Goal: Transaction & Acquisition: Register for event/course

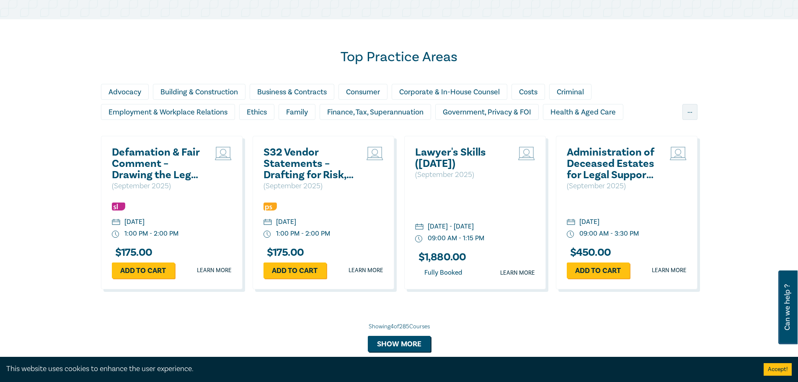
scroll to position [544, 0]
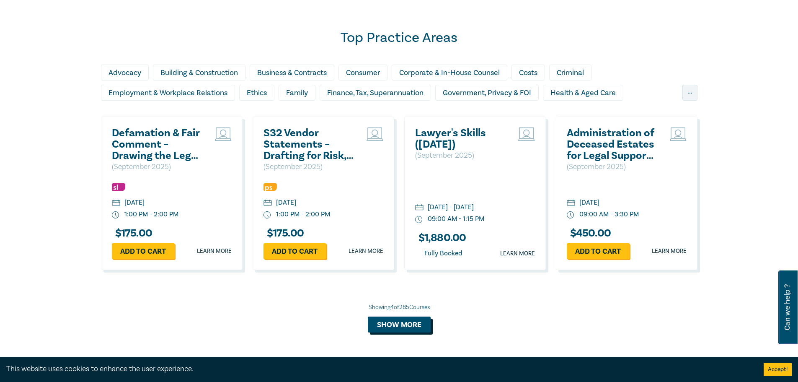
click at [402, 321] on button "Show more" at bounding box center [399, 324] width 63 height 16
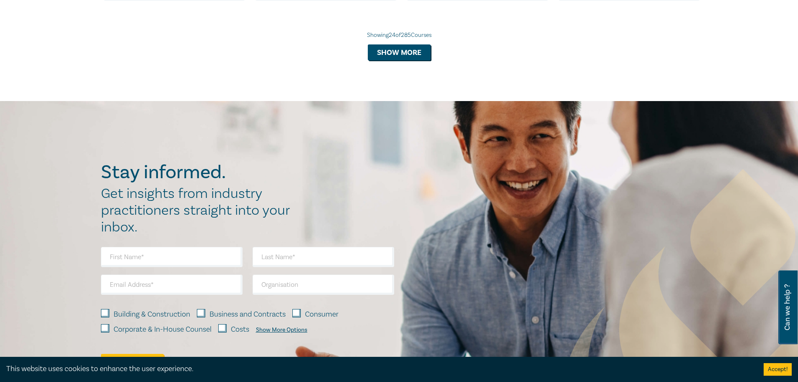
scroll to position [1604, 0]
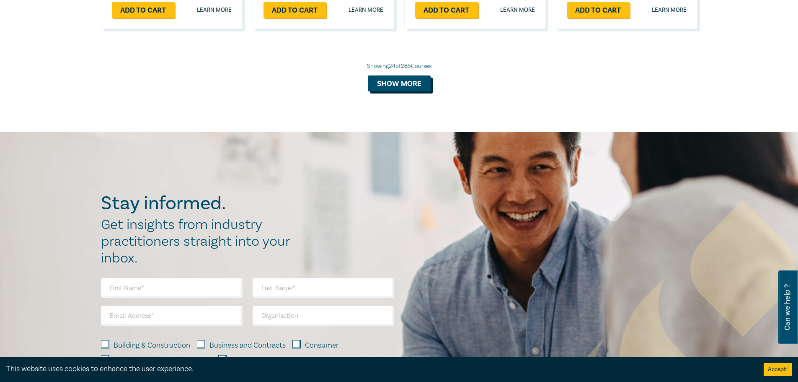
click at [406, 91] on button "Show more" at bounding box center [399, 83] width 63 height 16
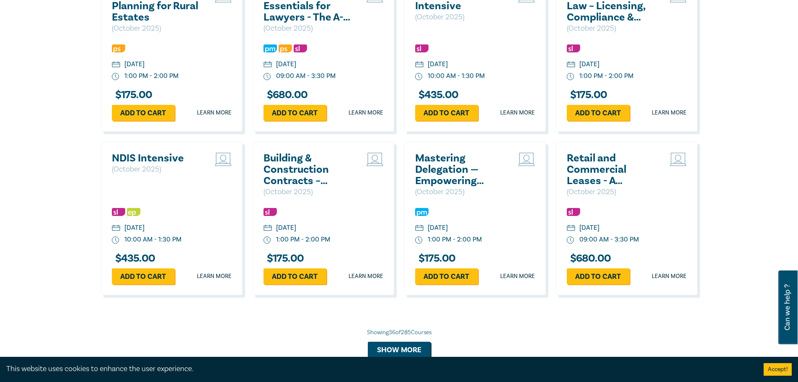
scroll to position [2022, 0]
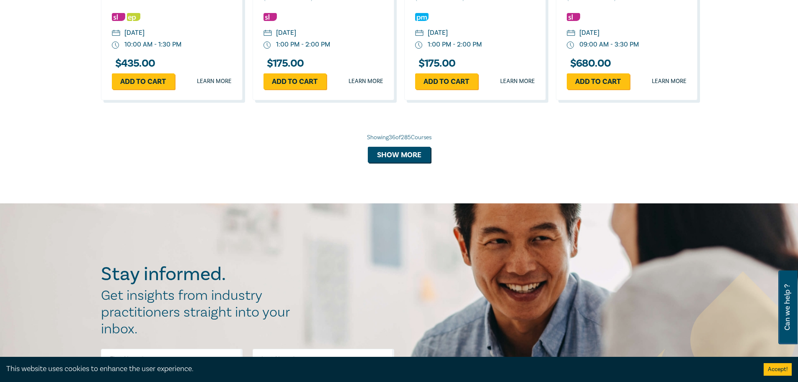
click at [399, 154] on div "Showing 36 of 285 Courses Show more" at bounding box center [399, 147] width 596 height 29
click at [401, 162] on button "Show more" at bounding box center [399, 155] width 63 height 16
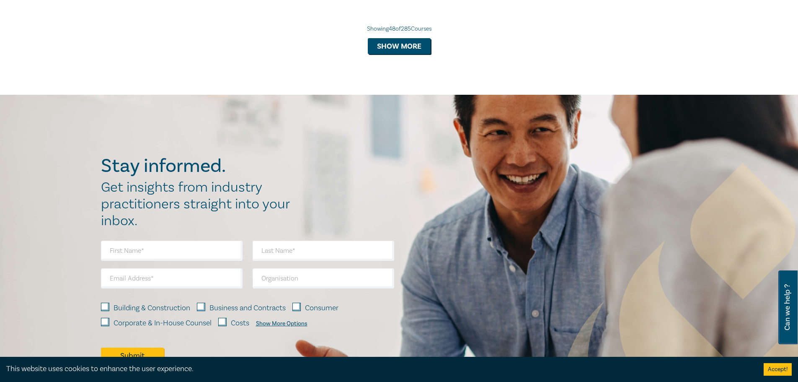
scroll to position [2441, 0]
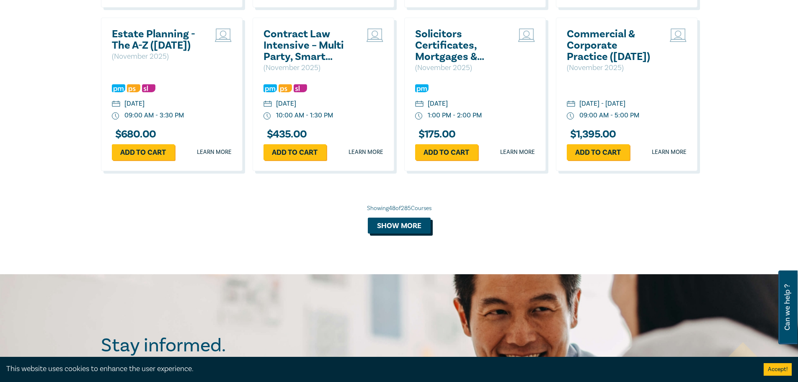
click at [412, 233] on button "Show more" at bounding box center [399, 225] width 63 height 16
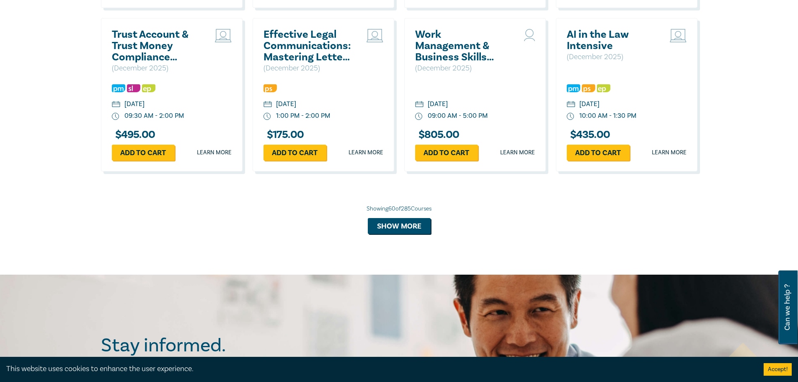
scroll to position [3069, 0]
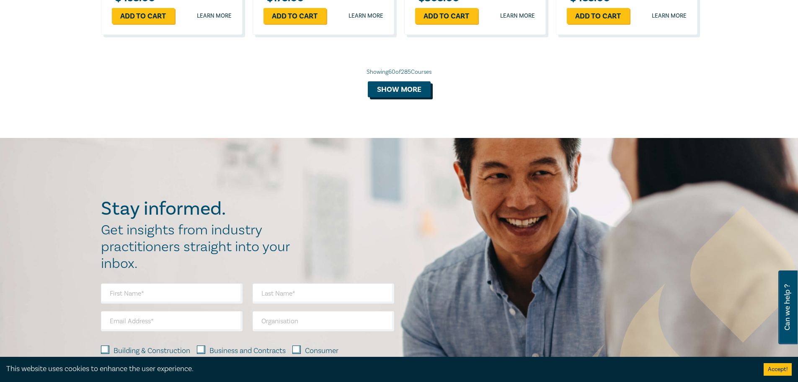
click at [401, 97] on button "Show more" at bounding box center [399, 89] width 63 height 16
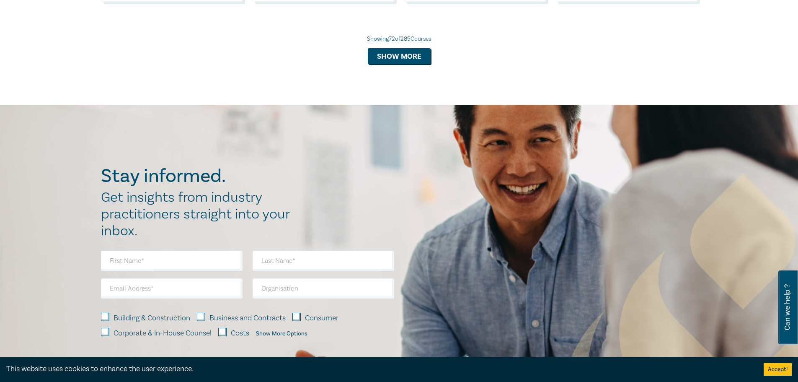
scroll to position [3488, 0]
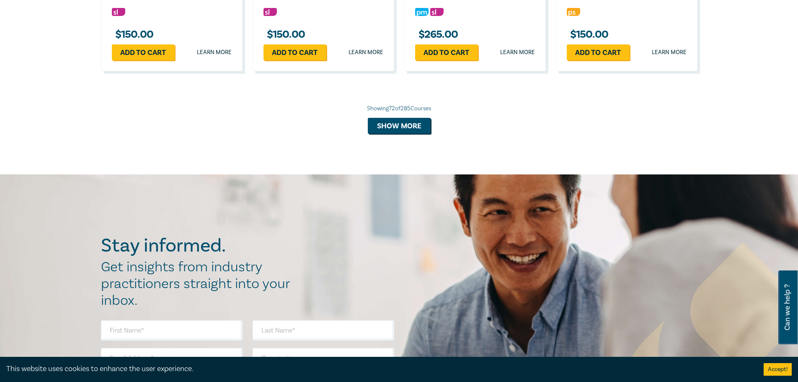
click at [400, 134] on div "Showing 72 of 285 Courses Show more" at bounding box center [399, 118] width 596 height 29
click at [397, 134] on button "Show more" at bounding box center [399, 126] width 63 height 16
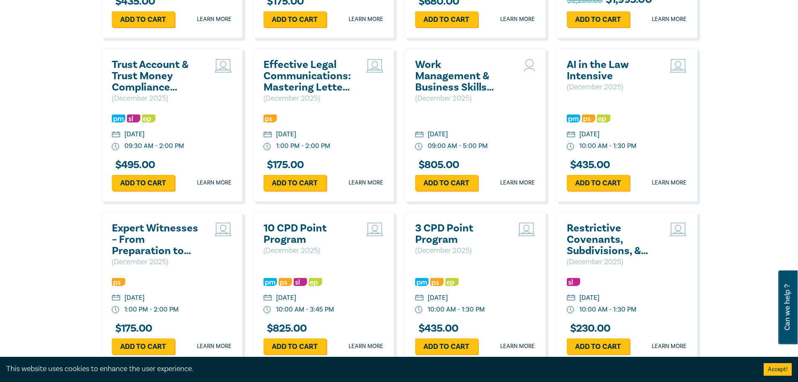
scroll to position [2902, 0]
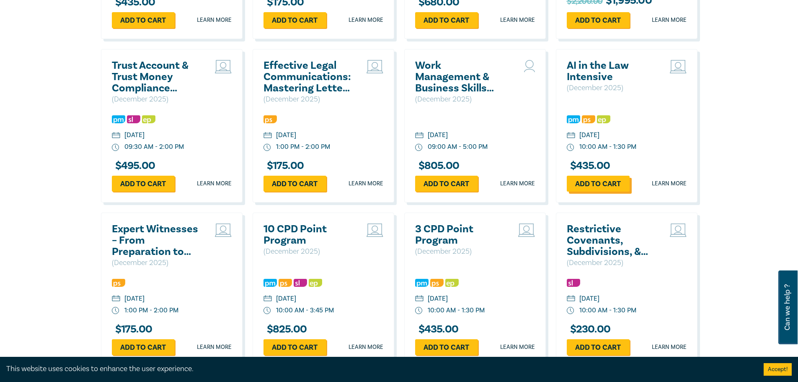
click at [618, 191] on link "Add to cart" at bounding box center [598, 183] width 63 height 16
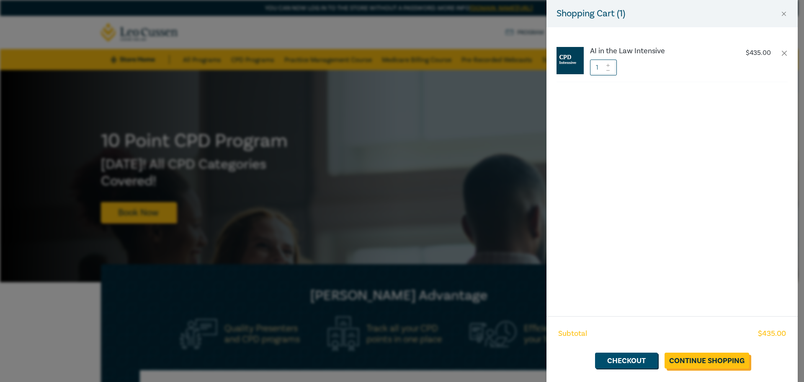
click at [711, 359] on link "Continue Shopping" at bounding box center [707, 360] width 85 height 16
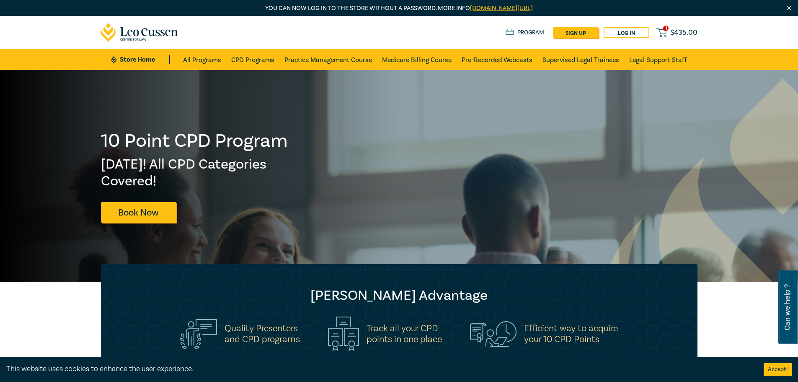
drag, startPoint x: 744, startPoint y: 231, endPoint x: 747, endPoint y: 65, distance: 165.9
click at [682, 31] on span "$ 435.00" at bounding box center [683, 32] width 27 height 9
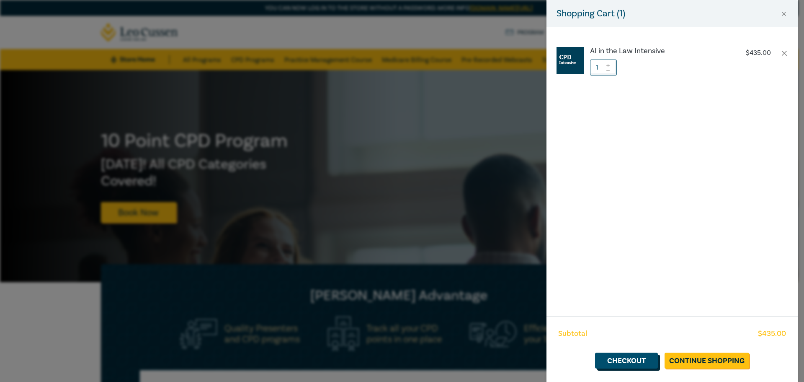
click at [644, 364] on link "Checkout" at bounding box center [626, 360] width 63 height 16
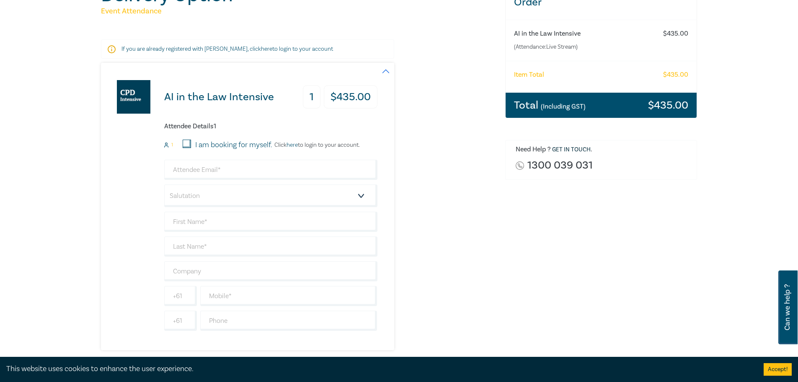
scroll to position [126, 0]
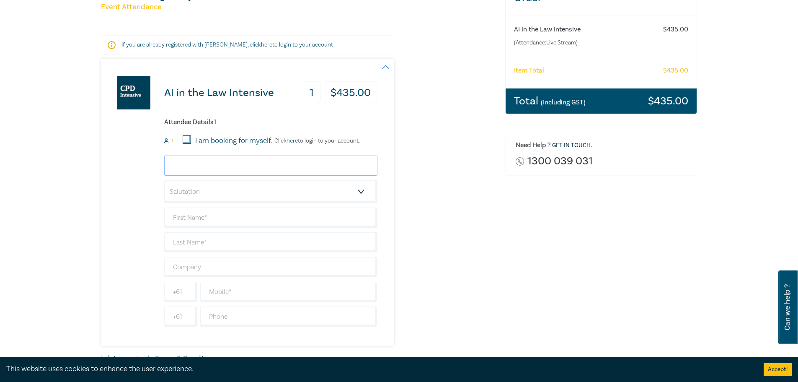
click at [217, 168] on input "email" at bounding box center [270, 165] width 213 height 20
type input "robert.santomartino@cam.org.au"
click at [240, 189] on select "Salutation Mr. Mrs. Ms. Miss Dr. Prof. Other" at bounding box center [270, 191] width 213 height 23
select select "Mr."
click at [164, 180] on select "Salutation Mr. Mrs. Ms. Miss Dr. Prof. Other" at bounding box center [270, 191] width 213 height 23
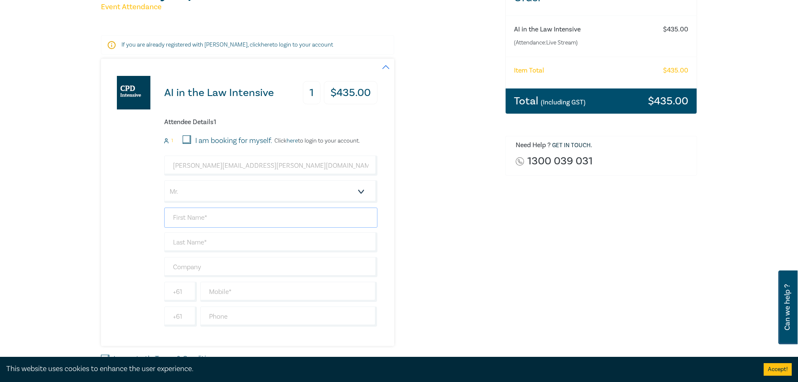
click at [220, 219] on input "text" at bounding box center [270, 217] width 213 height 20
type input "Robert"
drag, startPoint x: 220, startPoint y: 227, endPoint x: 214, endPoint y: 242, distance: 16.9
click at [214, 242] on input "text" at bounding box center [270, 242] width 213 height 20
type input "Santomartino"
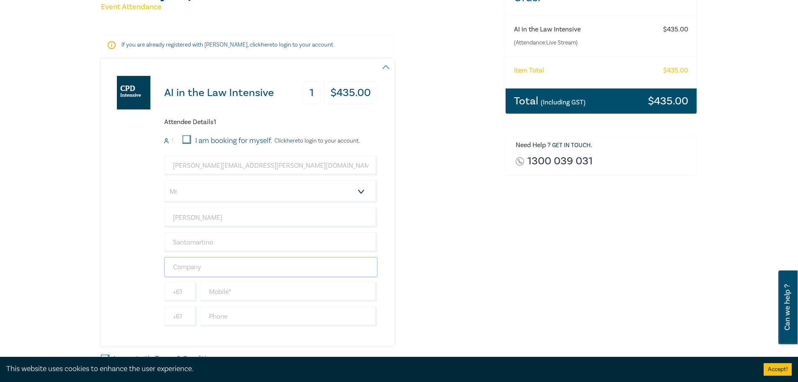
drag, startPoint x: 222, startPoint y: 266, endPoint x: 219, endPoint y: 269, distance: 4.5
click at [222, 266] on input "text" at bounding box center [270, 267] width 213 height 20
type input "[DEMOGRAPHIC_DATA] Archdiocese of [GEOGRAPHIC_DATA]"
click at [230, 291] on input "text" at bounding box center [288, 291] width 177 height 20
type input "0421906174"
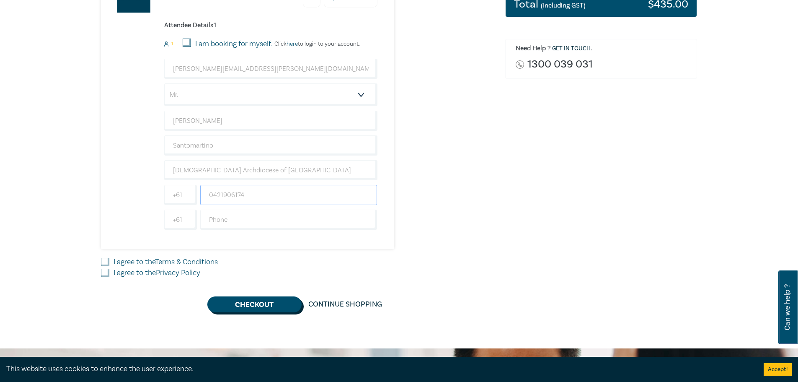
scroll to position [293, 0]
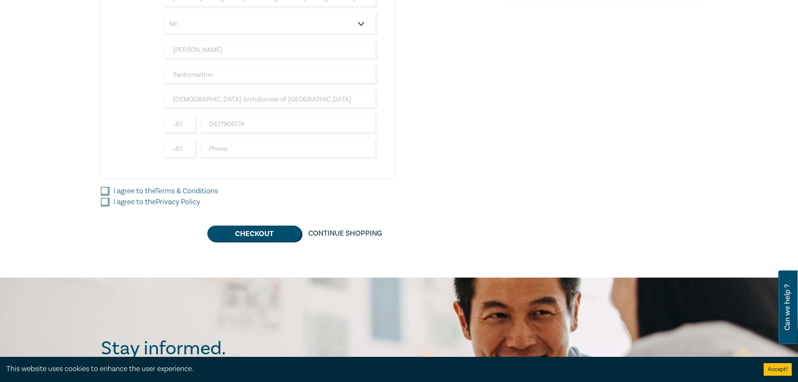
click at [107, 188] on input "I agree to the Terms & Conditions" at bounding box center [105, 191] width 8 height 8
checkbox input "true"
click at [103, 215] on div "AI in the Law Intensive 1 $ 435.00 Attendee Details 1 1 I am booking for myself…" at bounding box center [298, 66] width 394 height 350
click at [109, 201] on div "I agree to the Privacy Policy" at bounding box center [298, 201] width 394 height 11
click at [106, 202] on input "I agree to the Privacy Policy" at bounding box center [105, 202] width 8 height 8
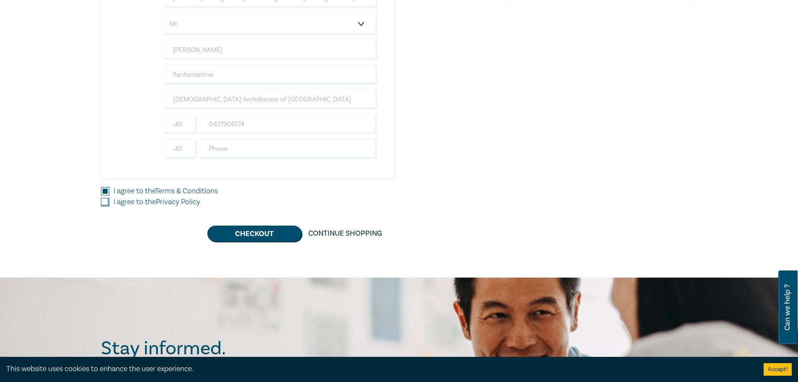
checkbox input "true"
click at [227, 235] on button "Checkout" at bounding box center [254, 233] width 94 height 16
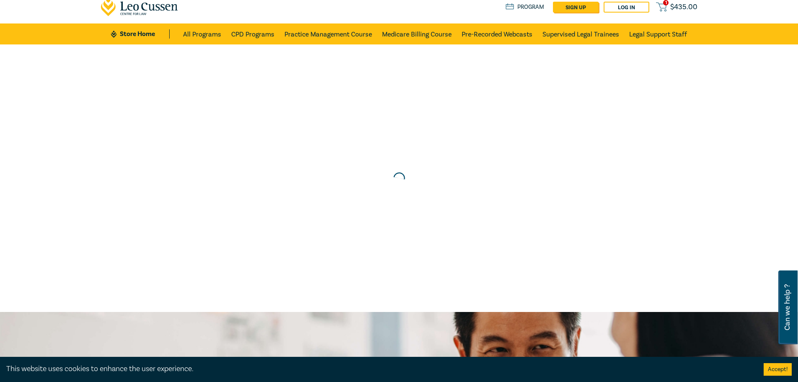
scroll to position [0, 0]
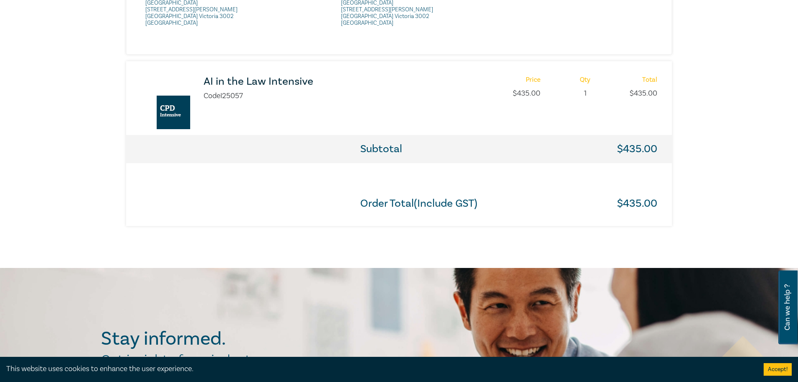
click at [244, 78] on h3 "AI in the Law Intensive" at bounding box center [315, 81] width 222 height 11
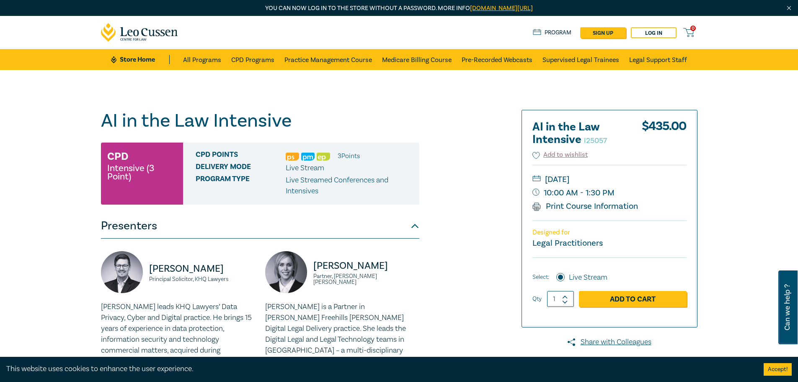
scroll to position [42, 0]
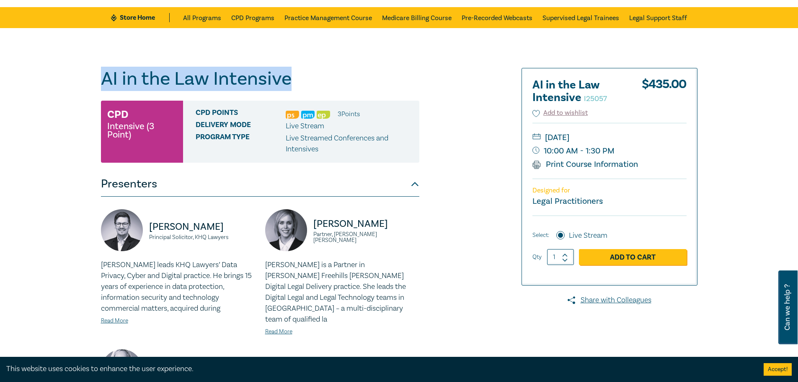
drag, startPoint x: 103, startPoint y: 78, endPoint x: 340, endPoint y: 69, distance: 237.6
click at [340, 69] on h1 "AI in the Law Intensive I25057" at bounding box center [260, 79] width 318 height 22
copy h1 "AI in the Law Intensive"
